Goal: Information Seeking & Learning: Understand process/instructions

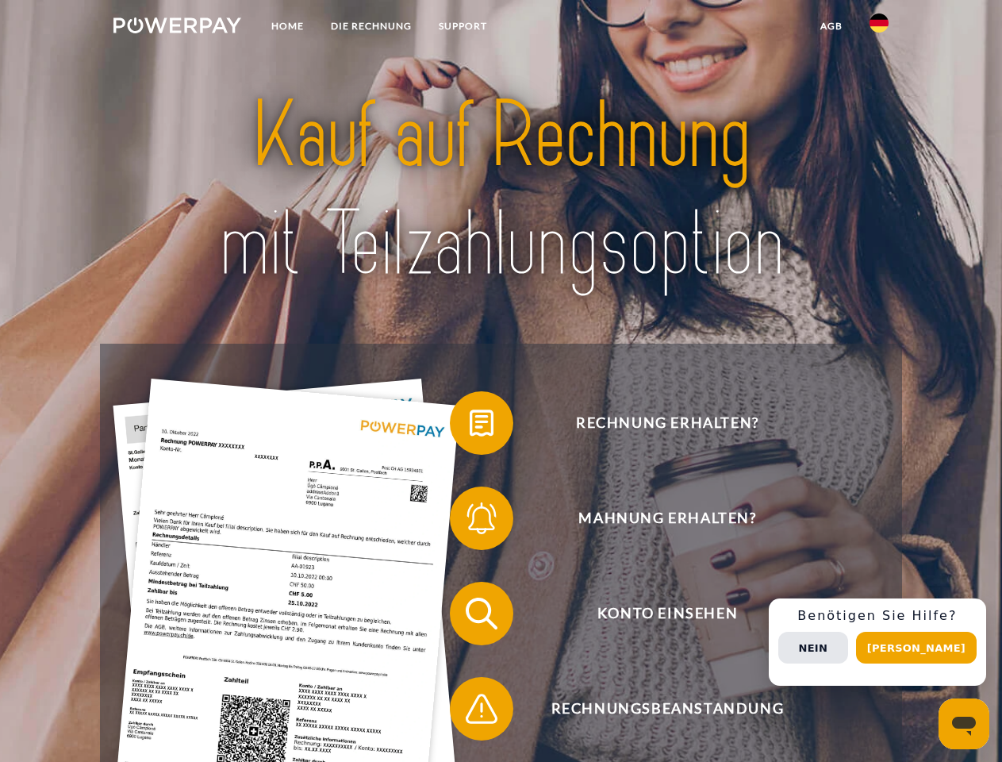
click at [177, 28] on img at bounding box center [177, 25] width 128 height 16
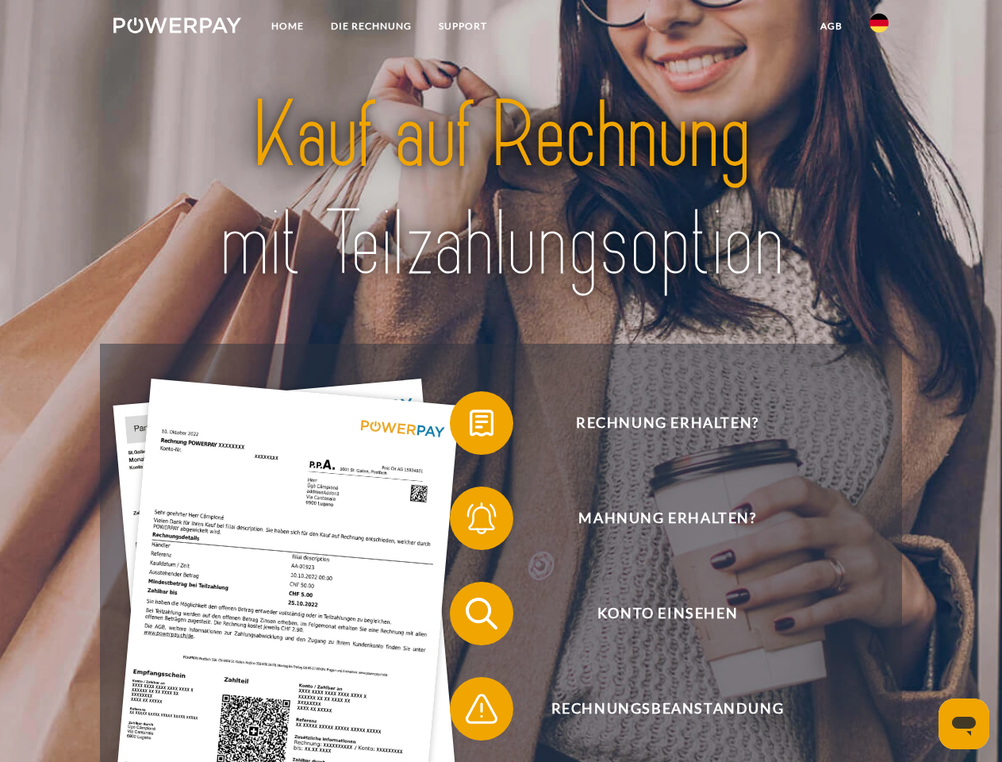
click at [879, 28] on img at bounding box center [879, 22] width 19 height 19
click at [831, 26] on link "agb" at bounding box center [831, 26] width 49 height 29
click at [470, 426] on span at bounding box center [457, 422] width 79 height 79
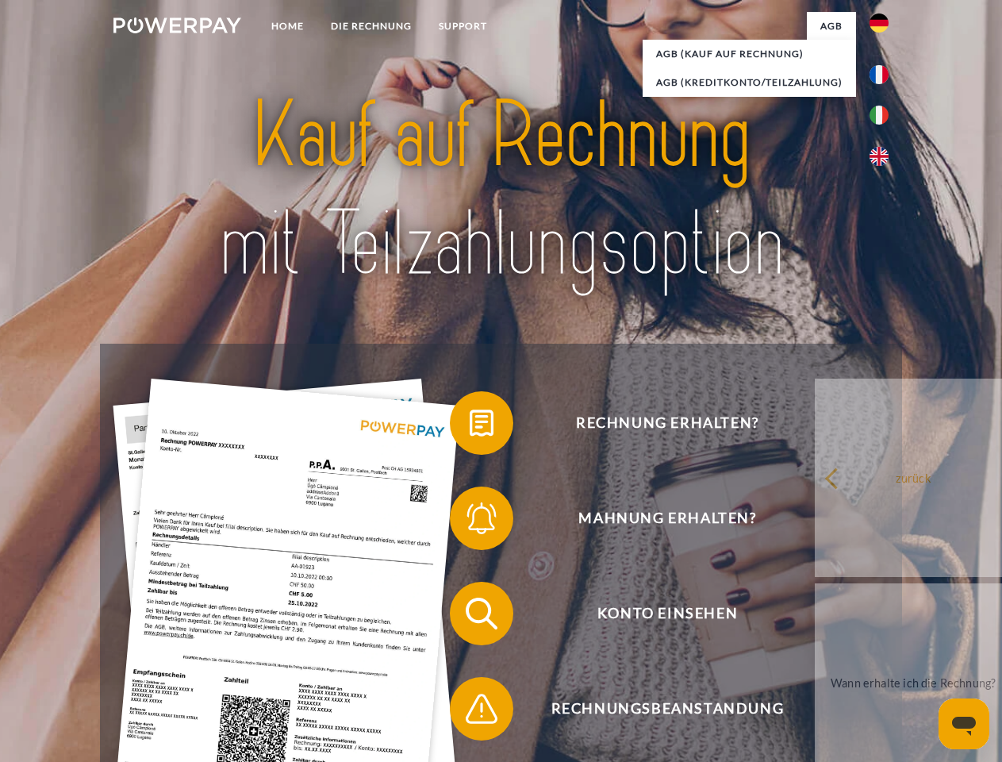
click at [470, 521] on div "Rechnung erhalten? Mahnung erhalten? Konto einsehen" at bounding box center [501, 661] width 802 height 635
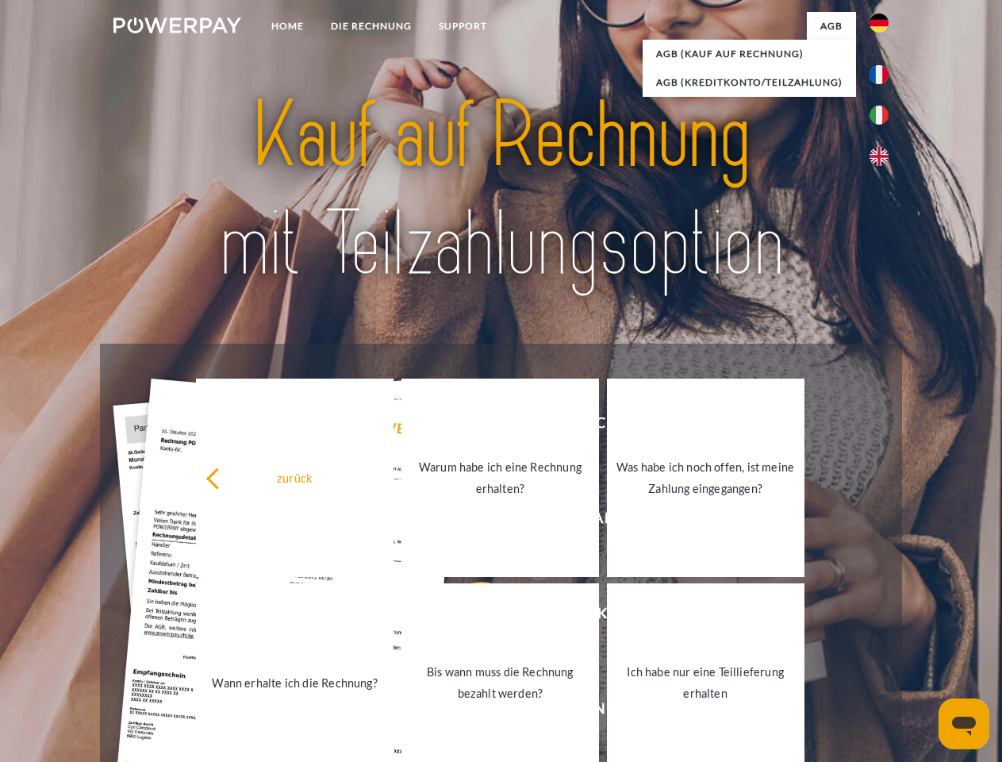
click at [470, 617] on link "Bis wann muss die Rechnung bezahlt werden?" at bounding box center [501, 682] width 198 height 198
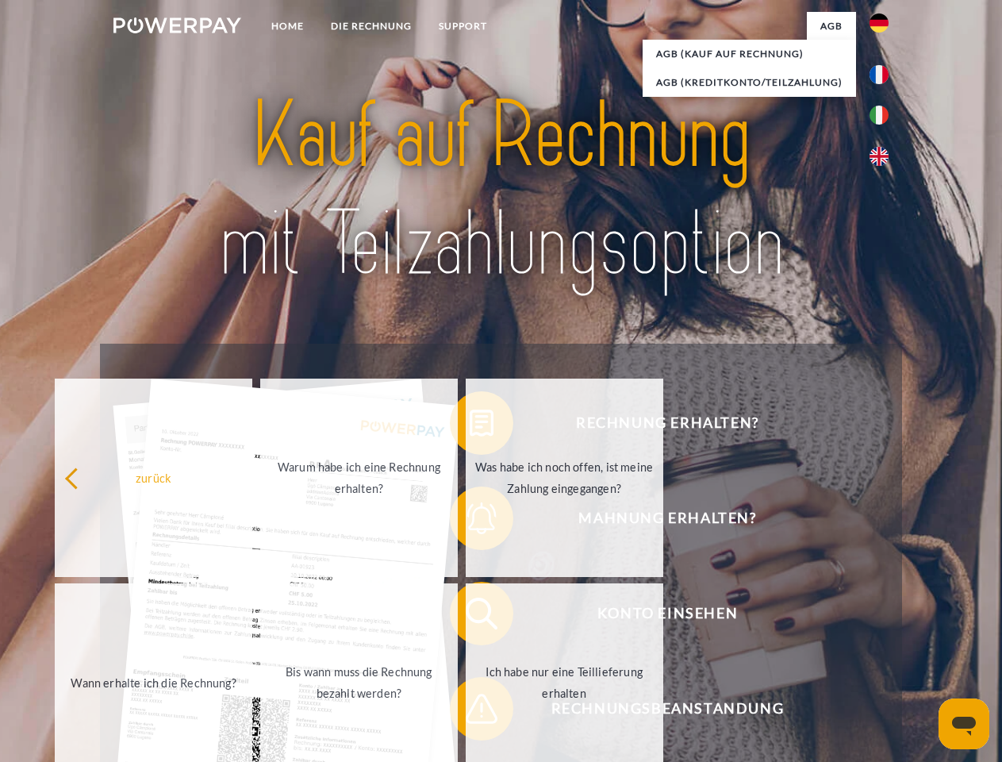
click at [470, 712] on span at bounding box center [457, 708] width 79 height 79
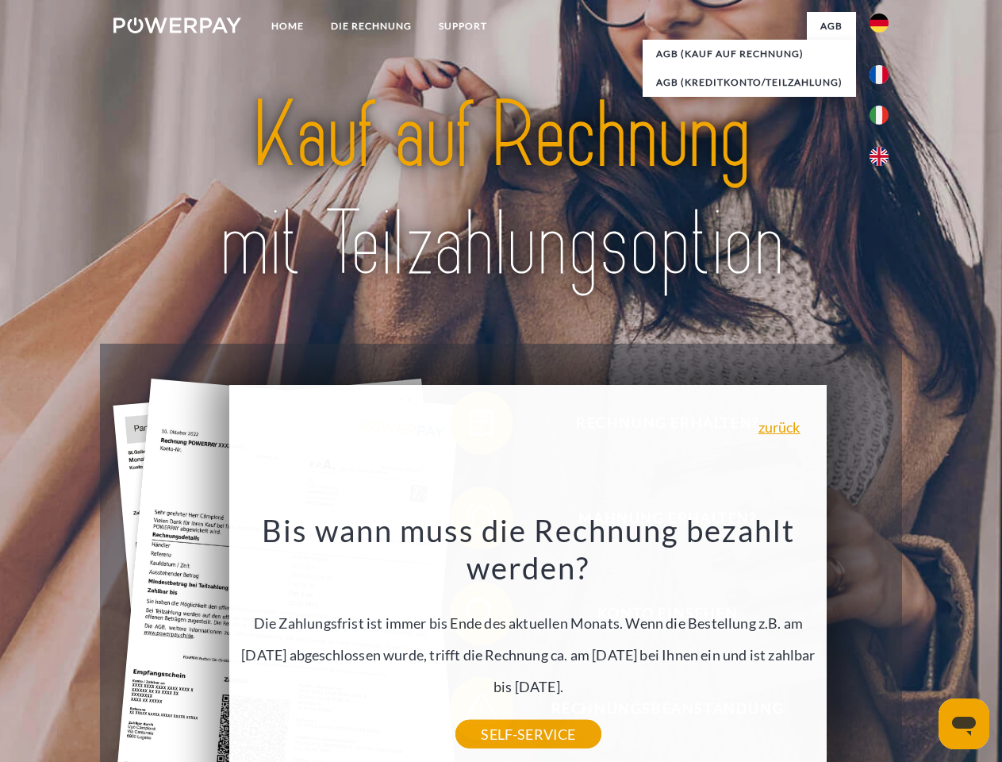
click at [883, 642] on div "Rechnung erhalten? Mahnung erhalten? Konto einsehen" at bounding box center [501, 661] width 802 height 635
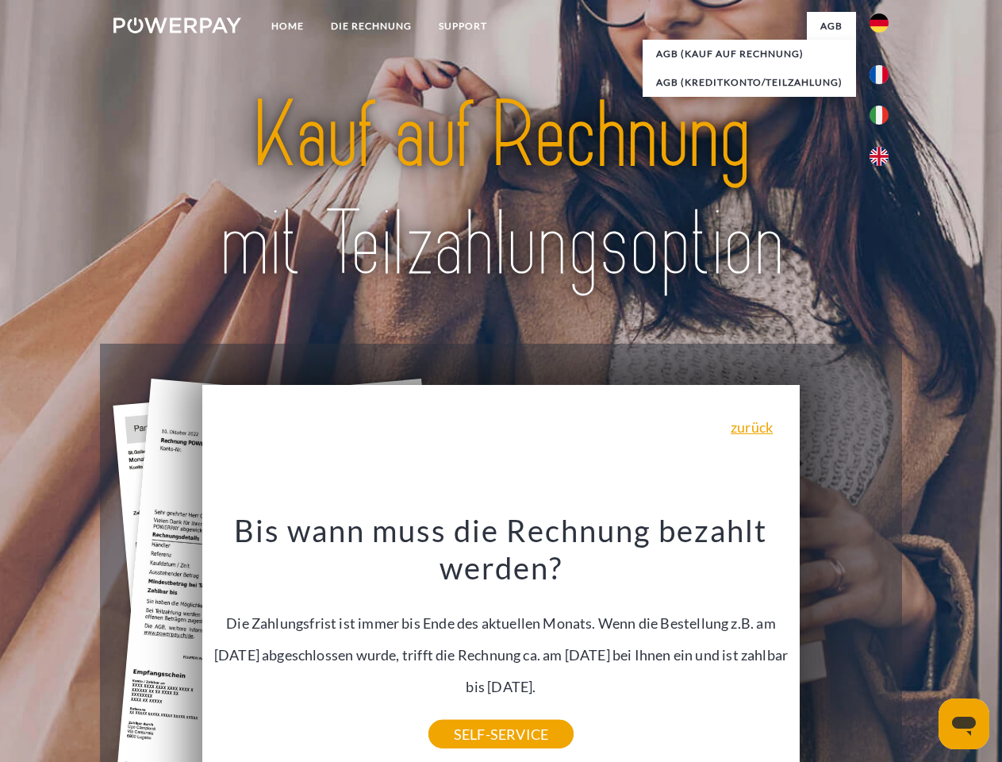
click at [844, 645] on span "Konto einsehen" at bounding box center [667, 613] width 389 height 63
click at [922, 648] on header "Home DIE RECHNUNG SUPPORT" at bounding box center [501, 548] width 1002 height 1096
